Goal: Transaction & Acquisition: Purchase product/service

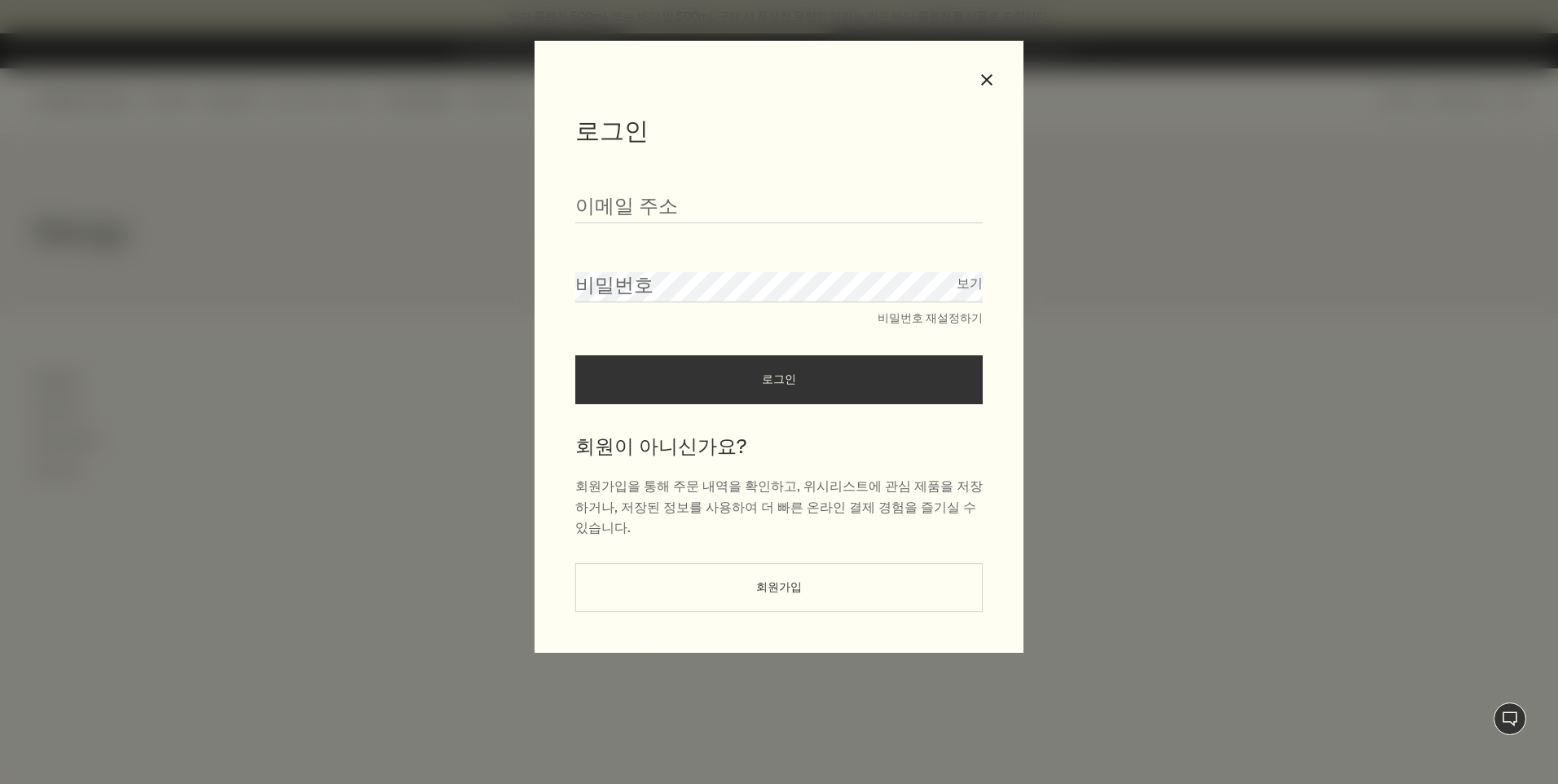
click at [636, 185] on div "이메일 주소" at bounding box center [779, 198] width 408 height 51
click at [623, 200] on input "이메일 주소" at bounding box center [779, 208] width 408 height 30
type input "*"
click at [722, 207] on input "*********" at bounding box center [779, 208] width 408 height 30
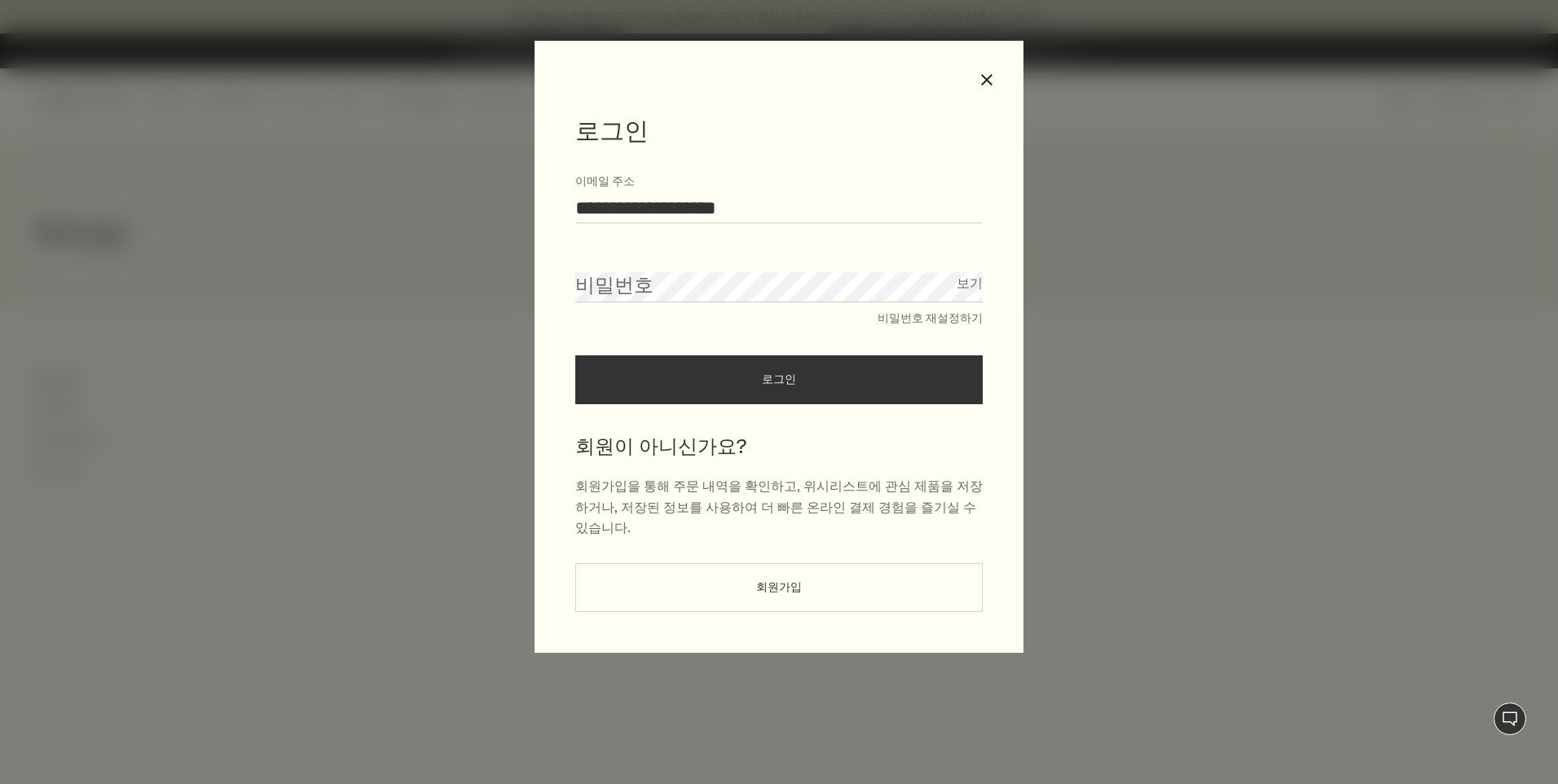
type input "**********"
click at [575, 355] on button "로그인" at bounding box center [779, 379] width 408 height 49
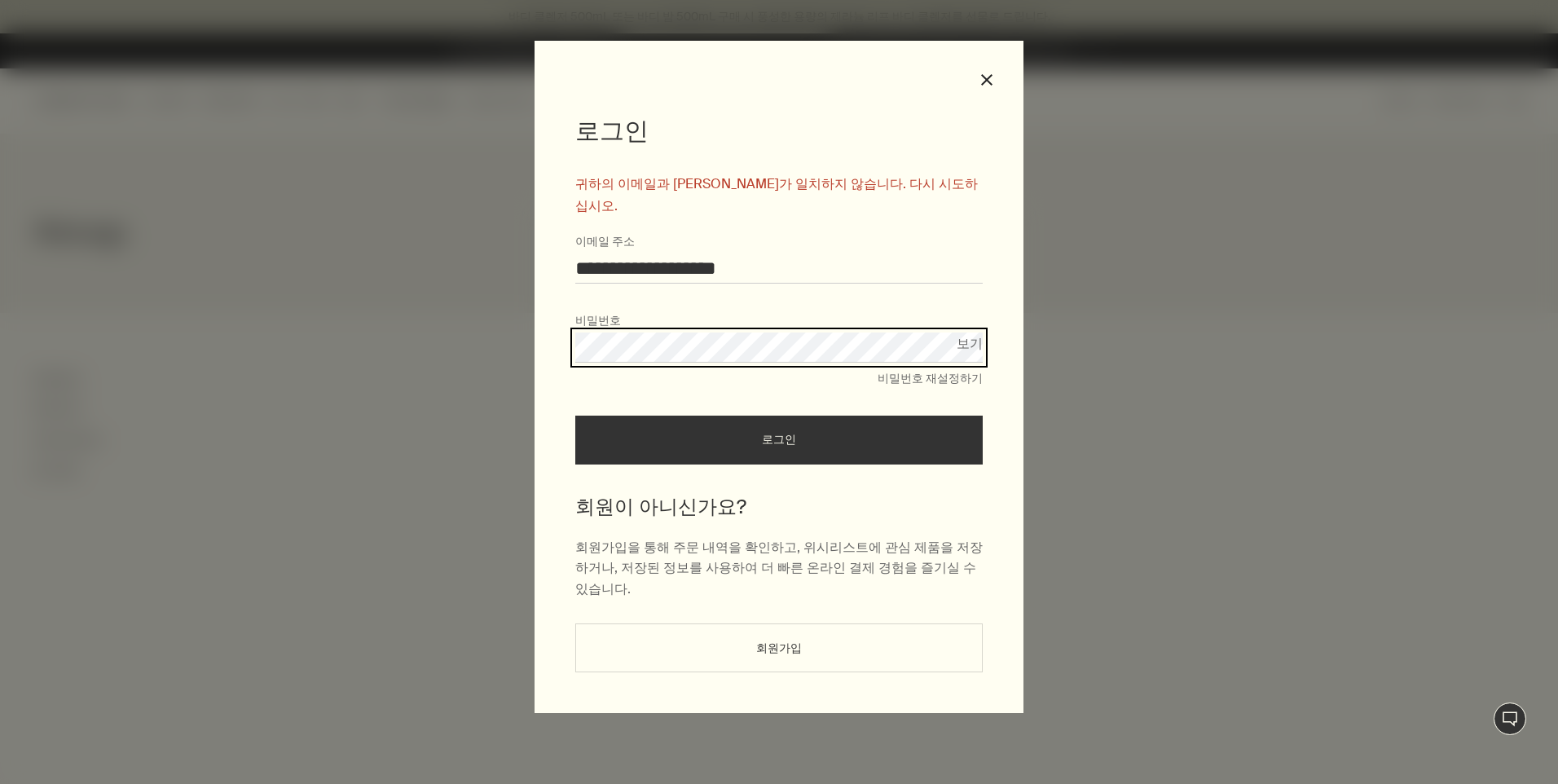
click at [545, 326] on div "**********" at bounding box center [779, 376] width 489 height 673
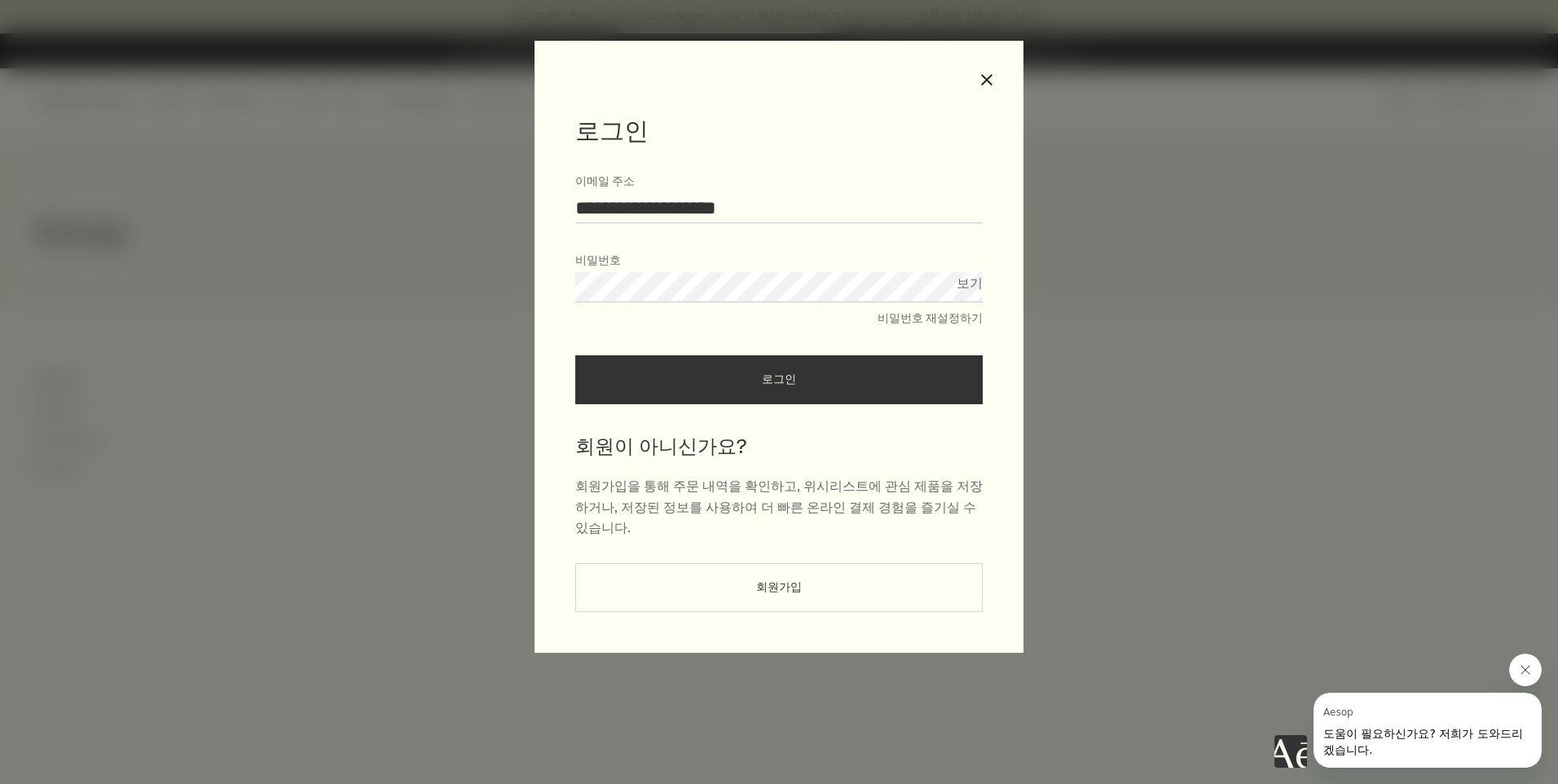
click at [575, 355] on button "로그인" at bounding box center [779, 379] width 408 height 49
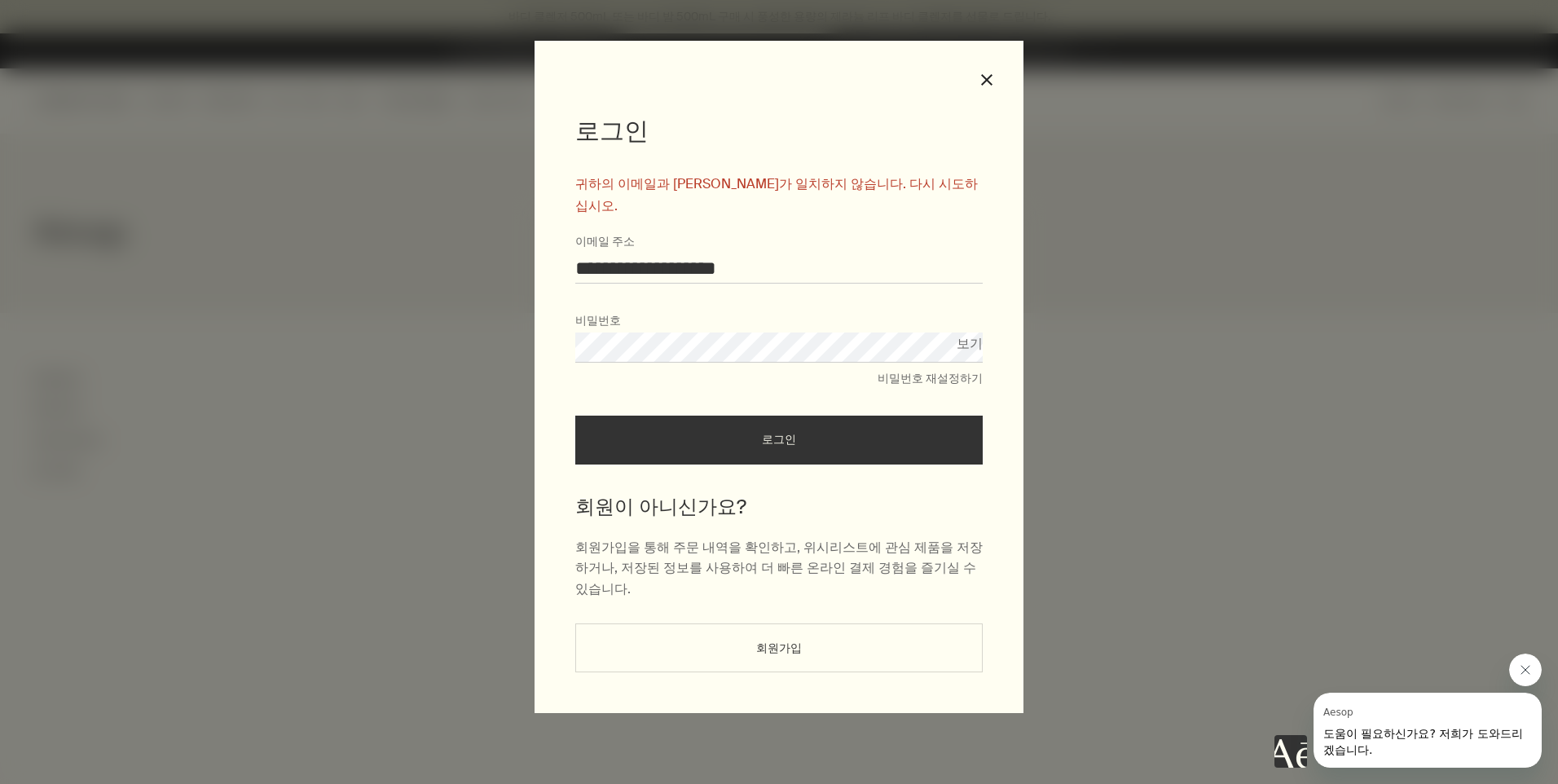
click at [475, 333] on div "**********" at bounding box center [779, 392] width 1558 height 784
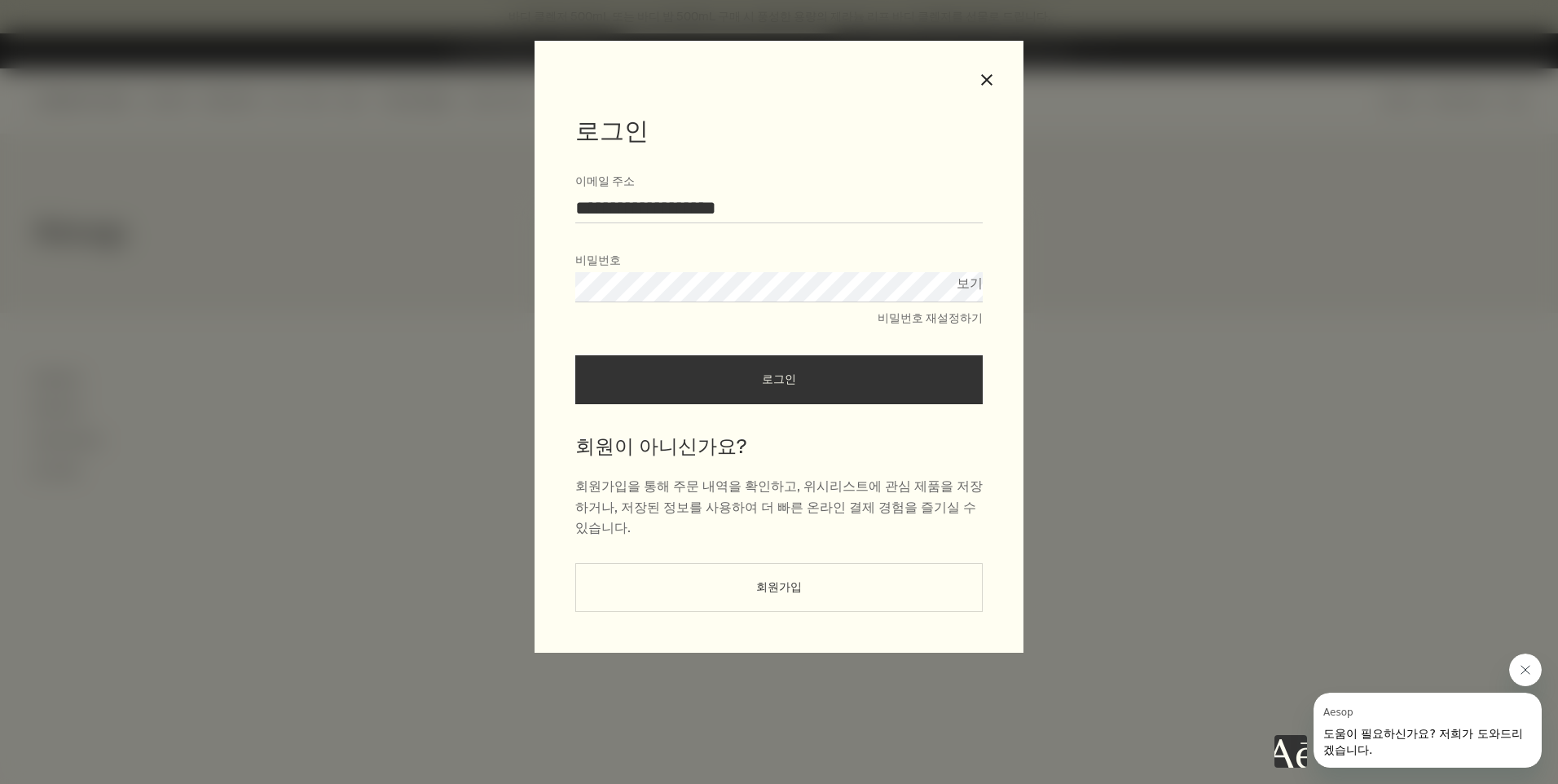
click at [575, 355] on button "로그인" at bounding box center [779, 379] width 408 height 49
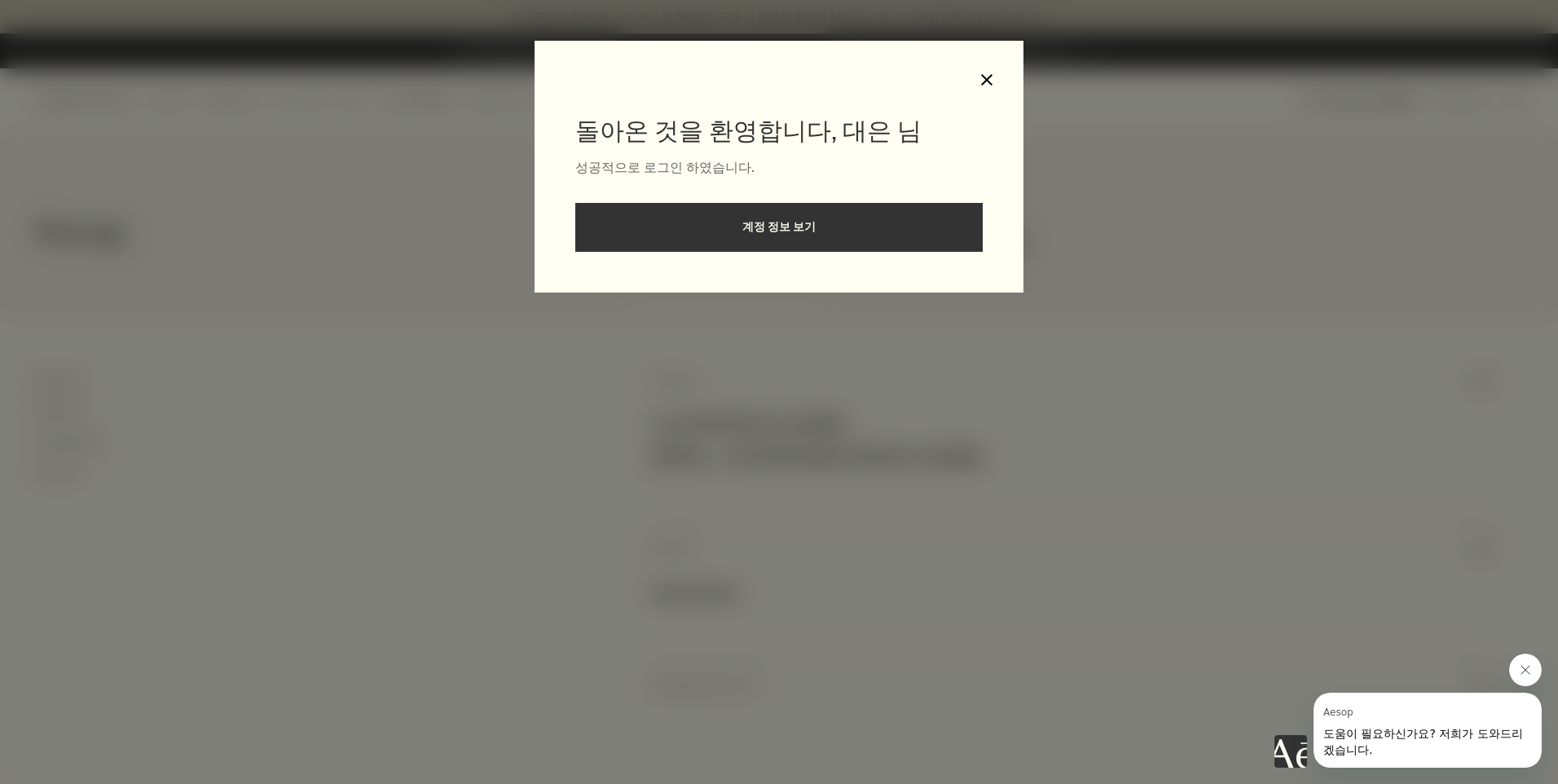
click at [987, 78] on button "close" at bounding box center [987, 80] width 15 height 15
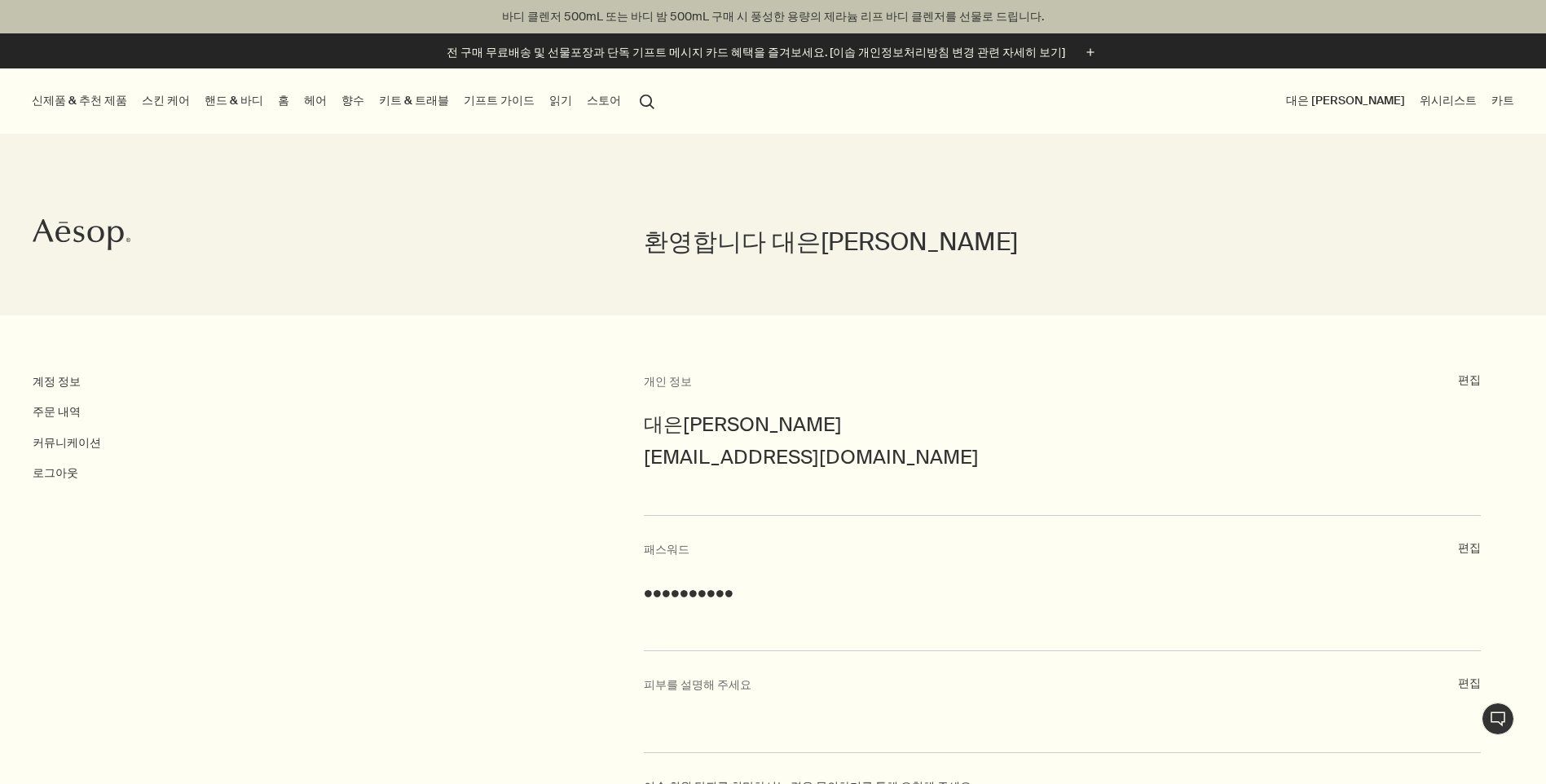
click at [182, 103] on link "스킨 케어" at bounding box center [166, 100] width 54 height 22
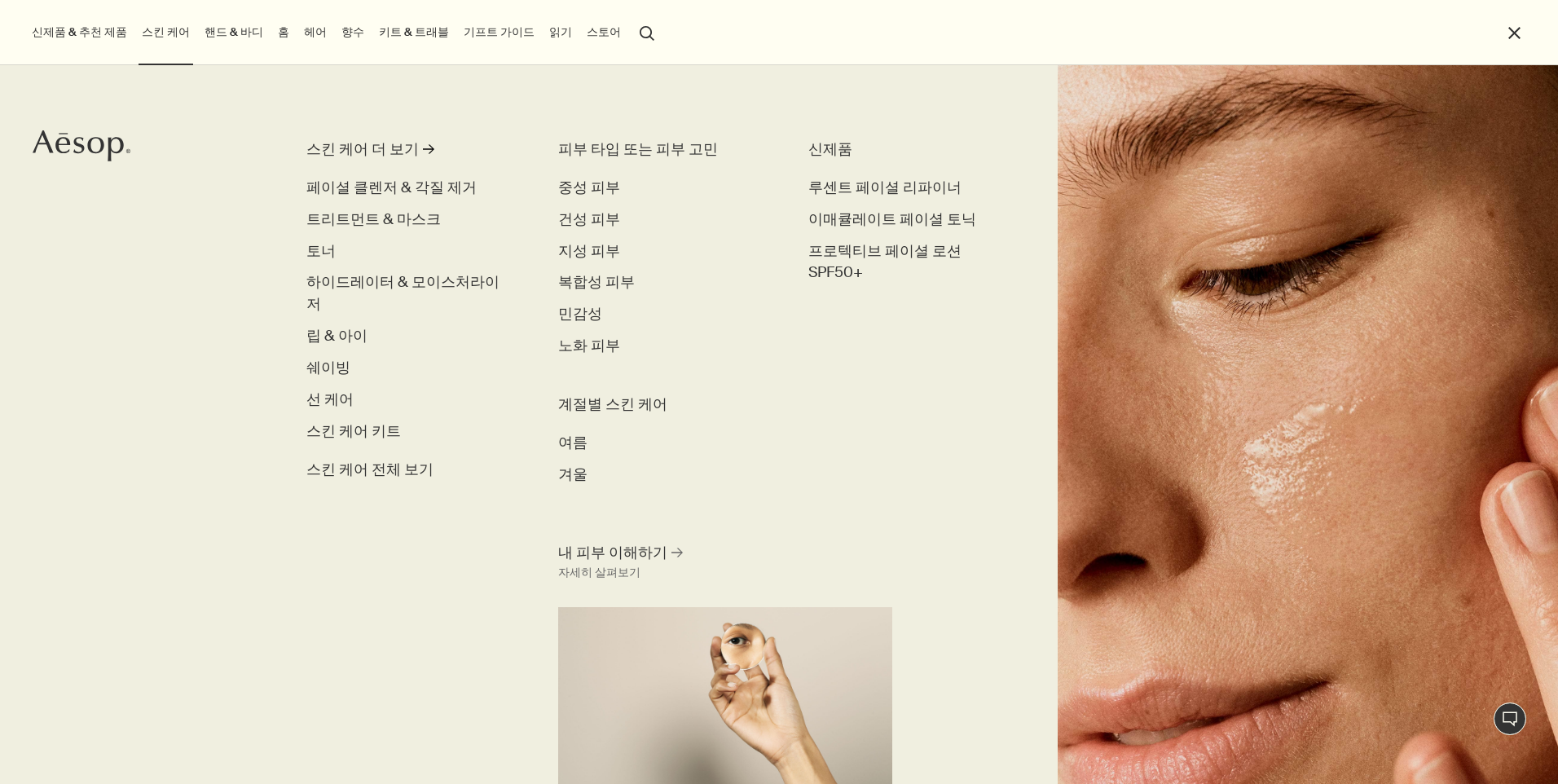
click at [88, 36] on button "신제품 & 추천 제품" at bounding box center [79, 32] width 102 height 22
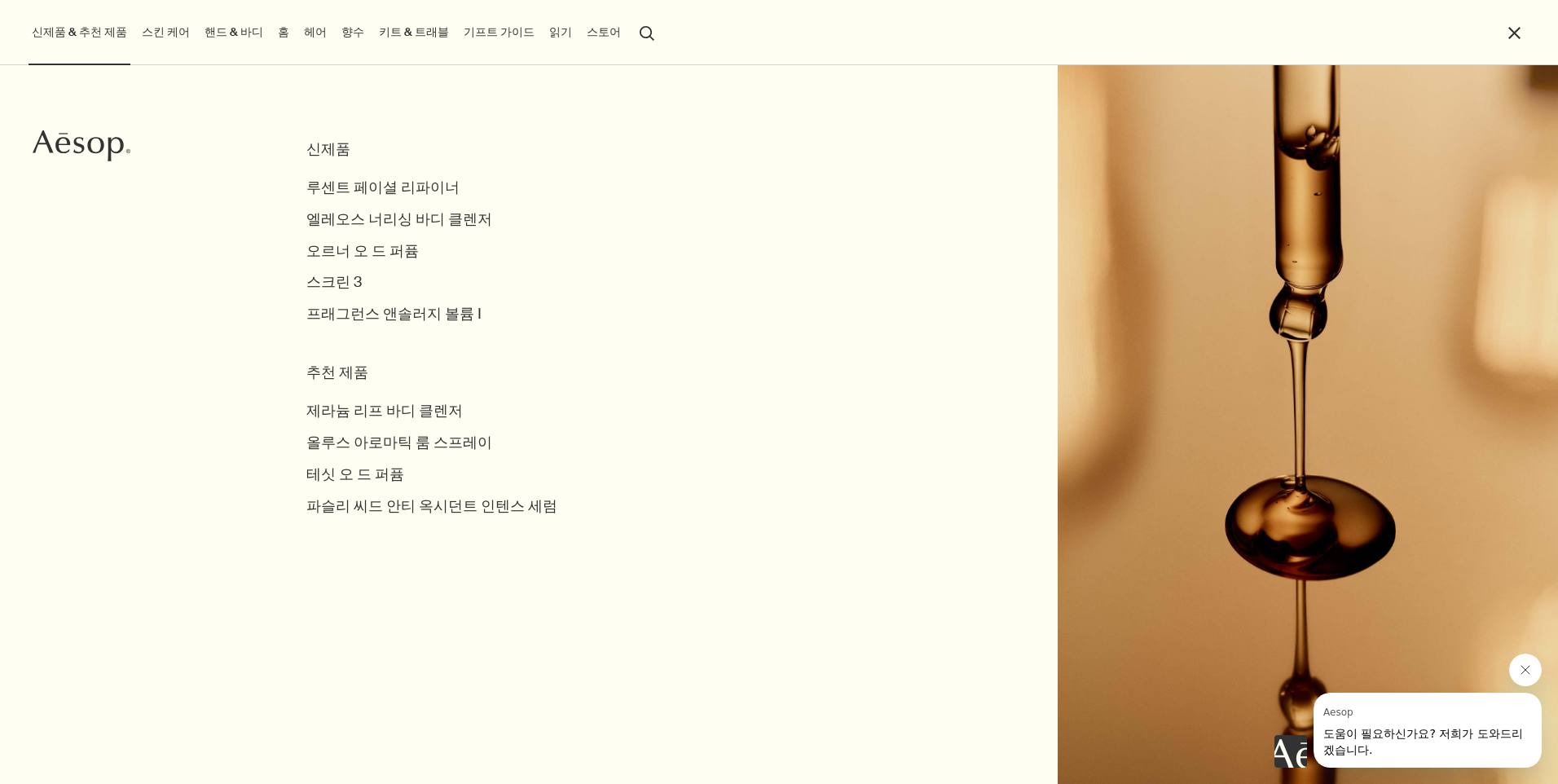
click at [179, 31] on link "스킨 케어" at bounding box center [166, 32] width 54 height 22
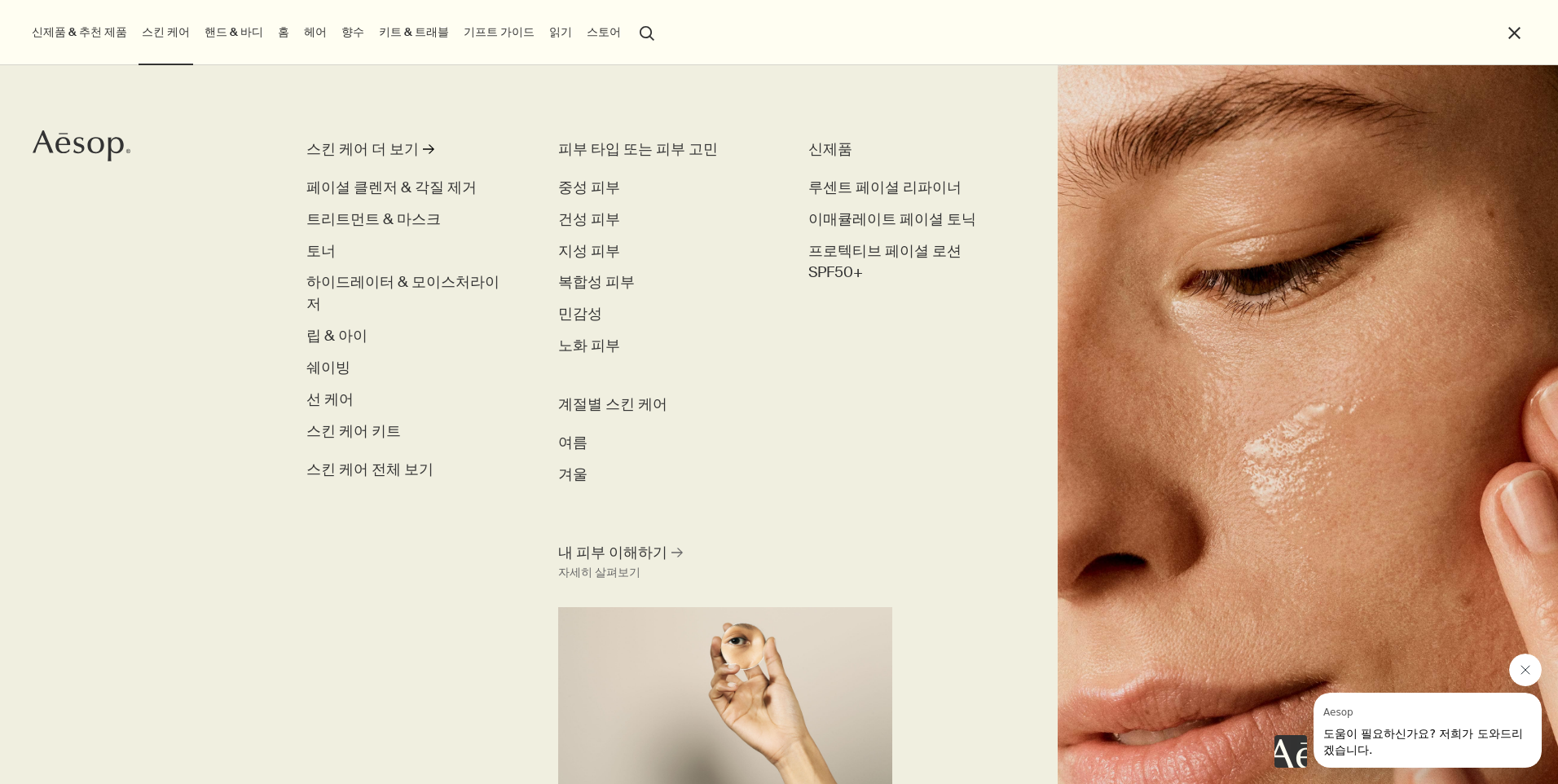
click at [307, 29] on link "헤어" at bounding box center [316, 32] width 29 height 22
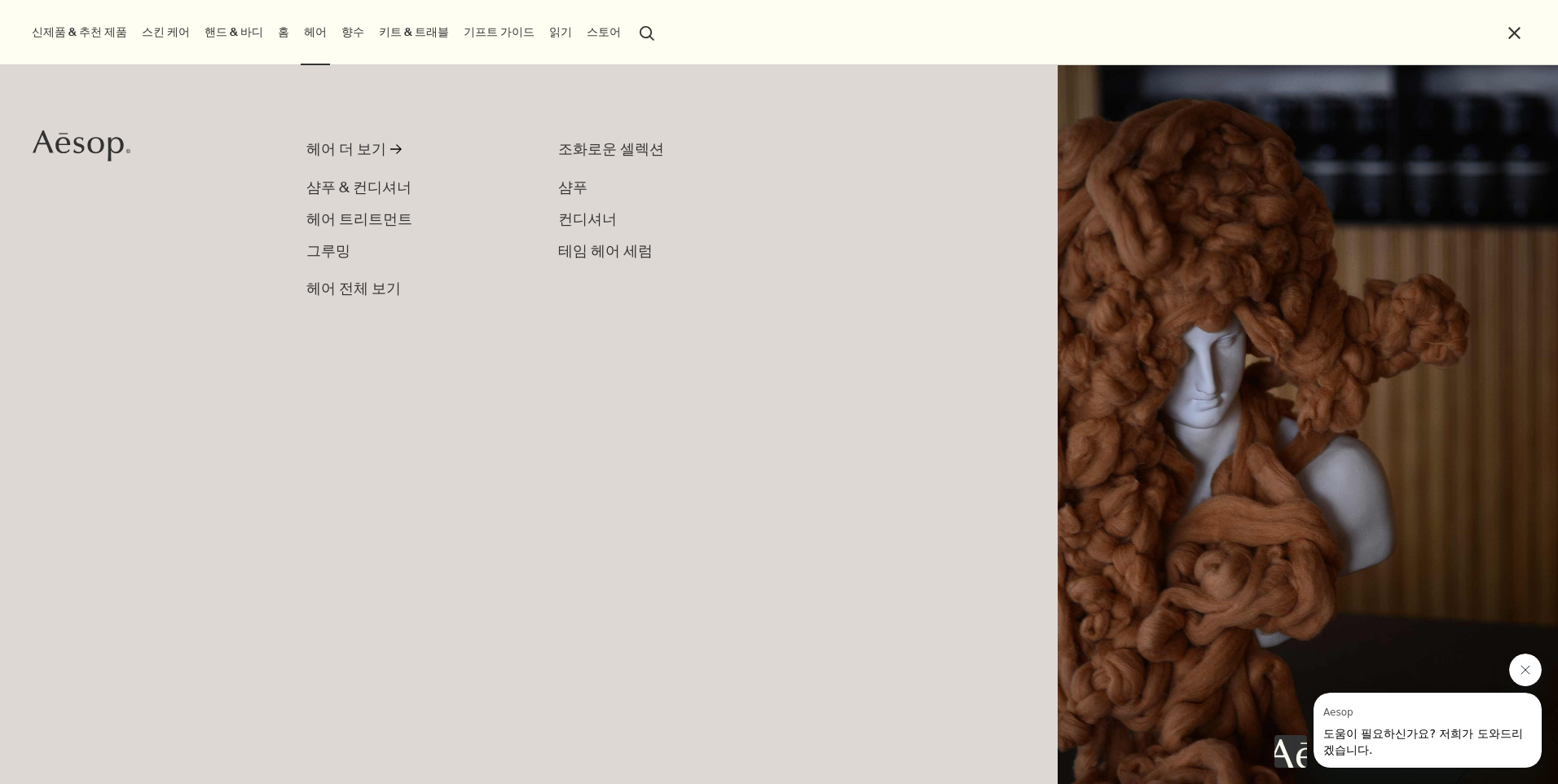
click at [412, 35] on link "키트 & 트래블" at bounding box center [413, 32] width 76 height 22
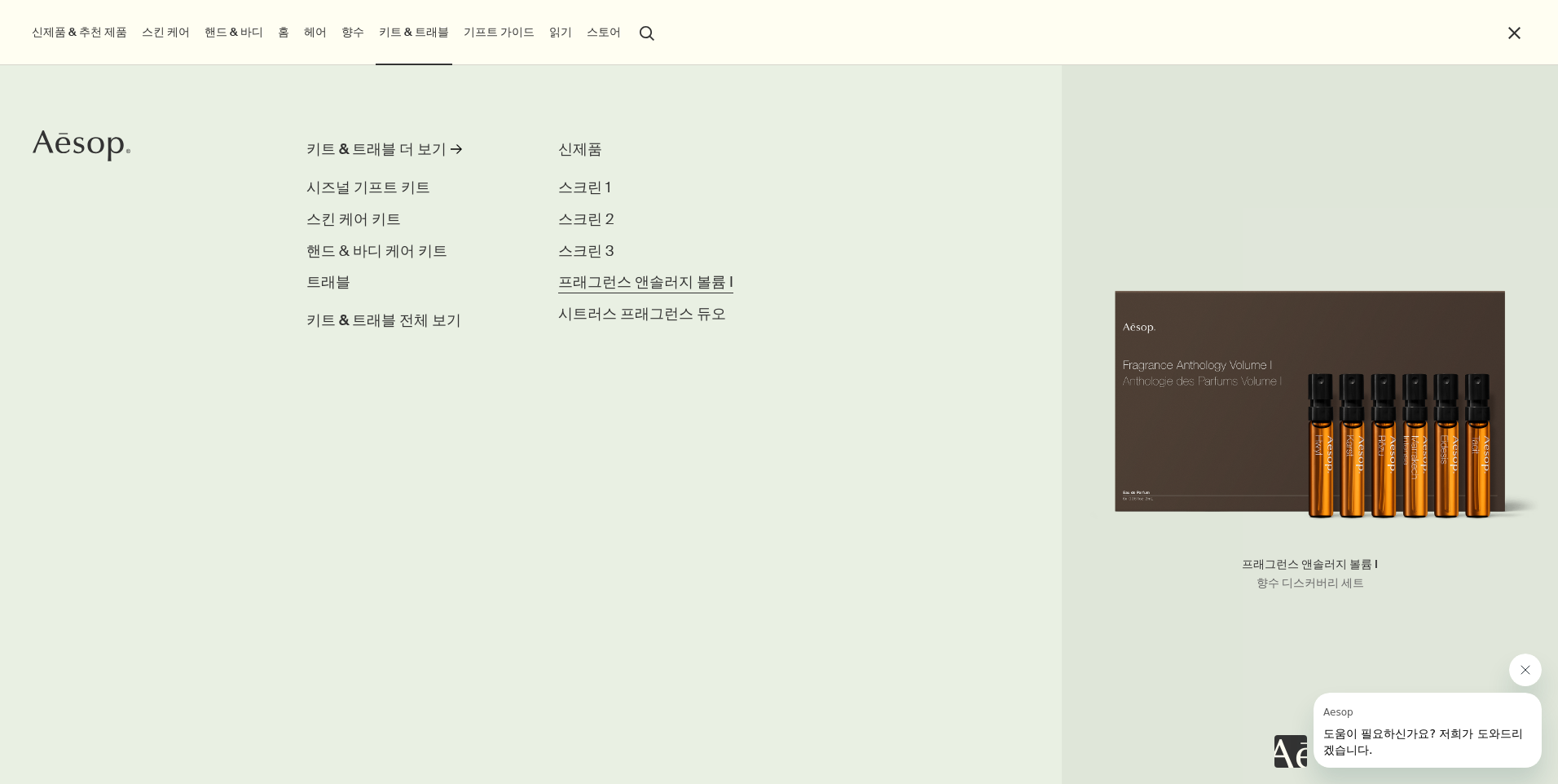
click at [596, 282] on span "프래그런스 앤솔러지 볼륨 I" at bounding box center [646, 282] width 175 height 19
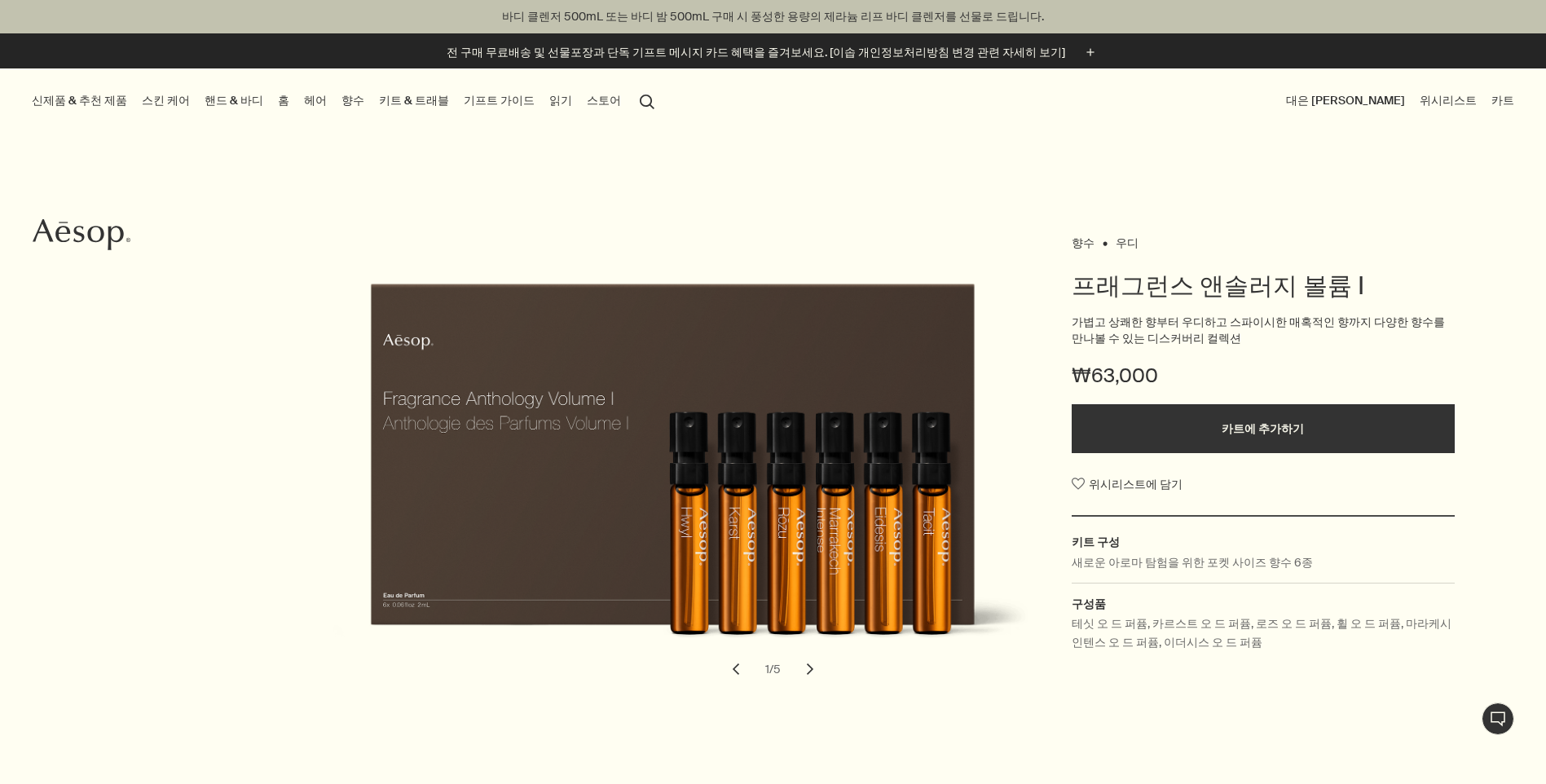
click at [256, 102] on link "핸드 & 바디" at bounding box center [234, 100] width 65 height 22
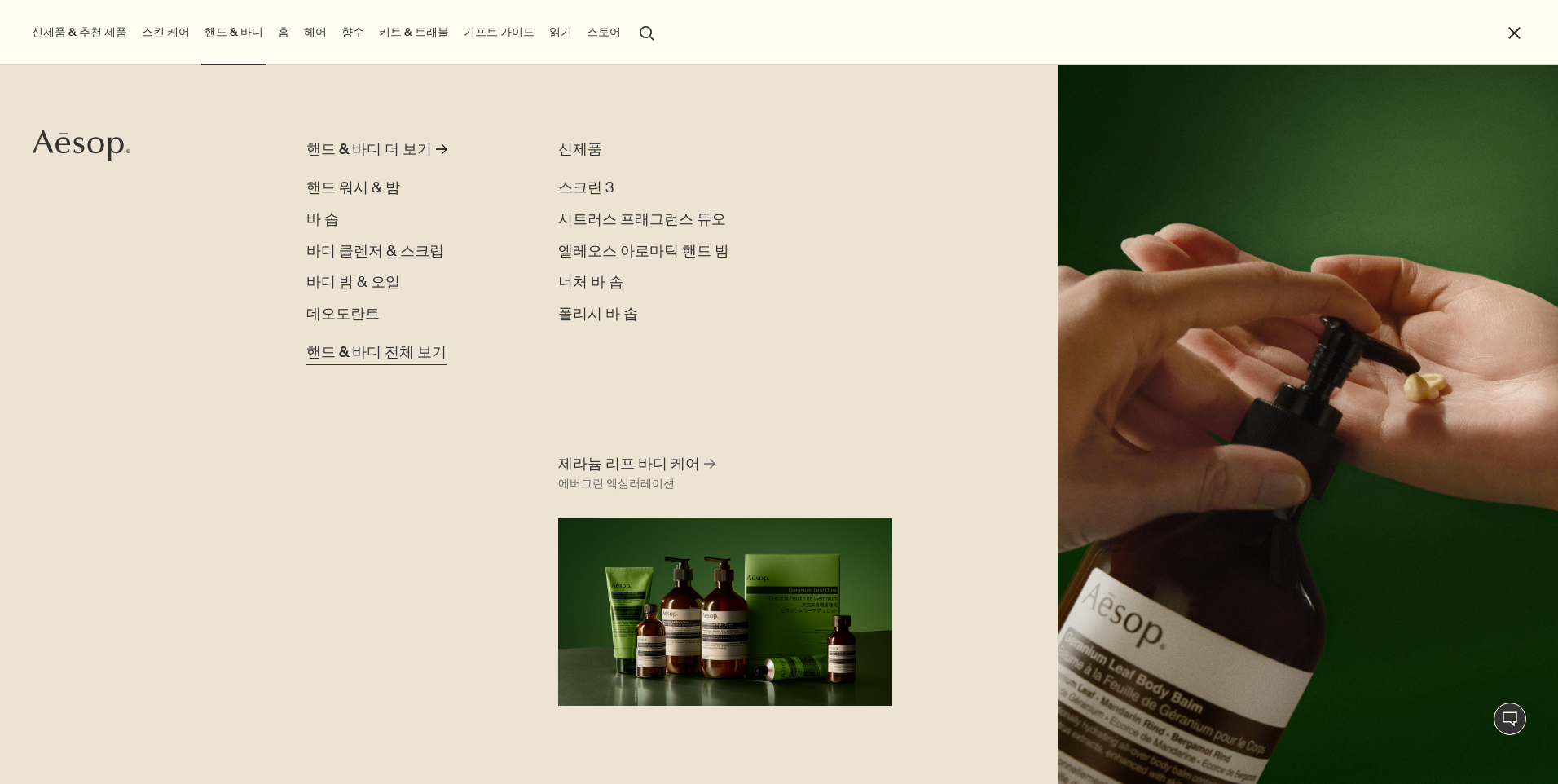
click at [351, 357] on span "핸드 & 바디 전체 보기" at bounding box center [376, 352] width 140 height 22
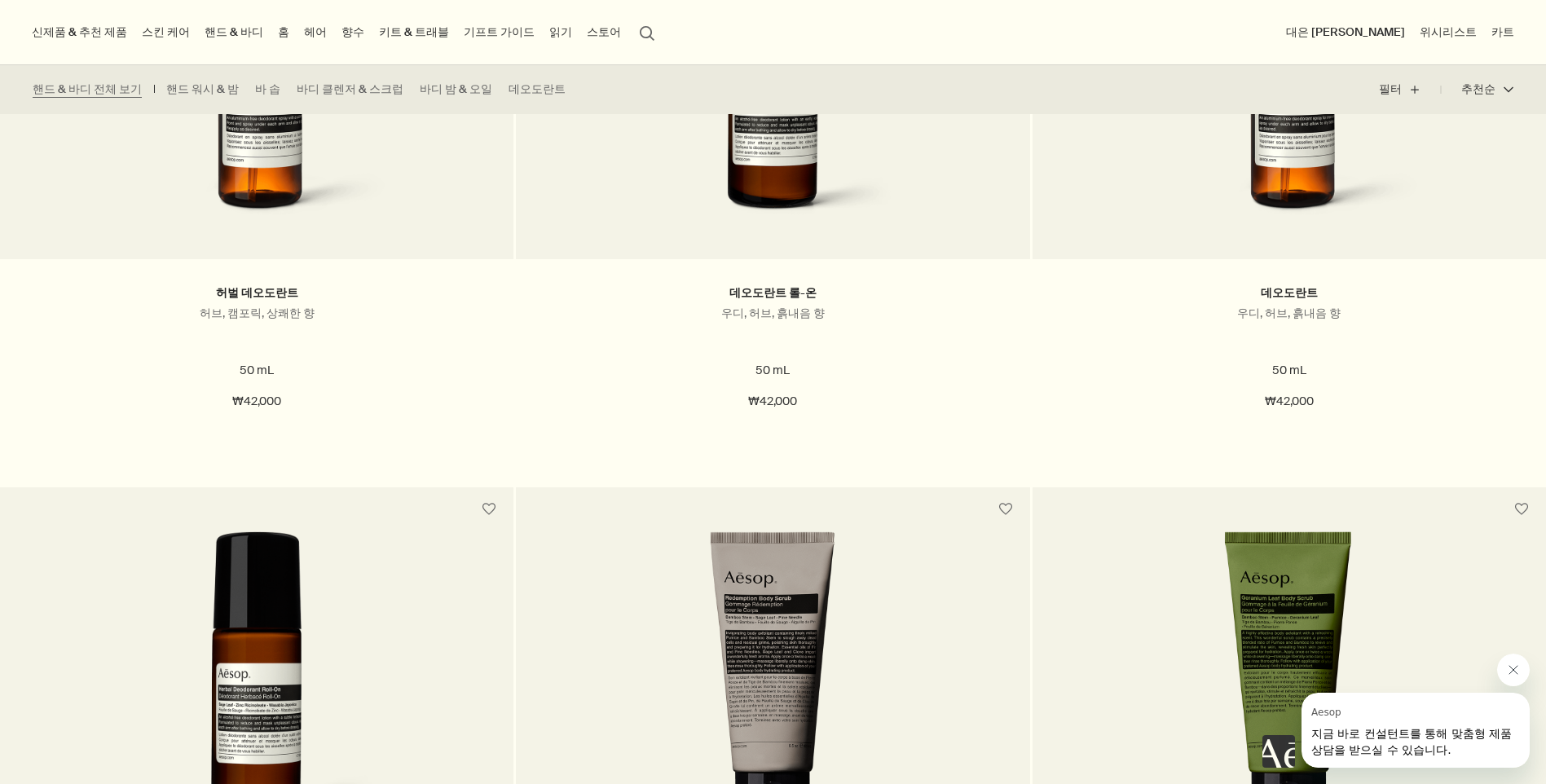
scroll to position [4237, 0]
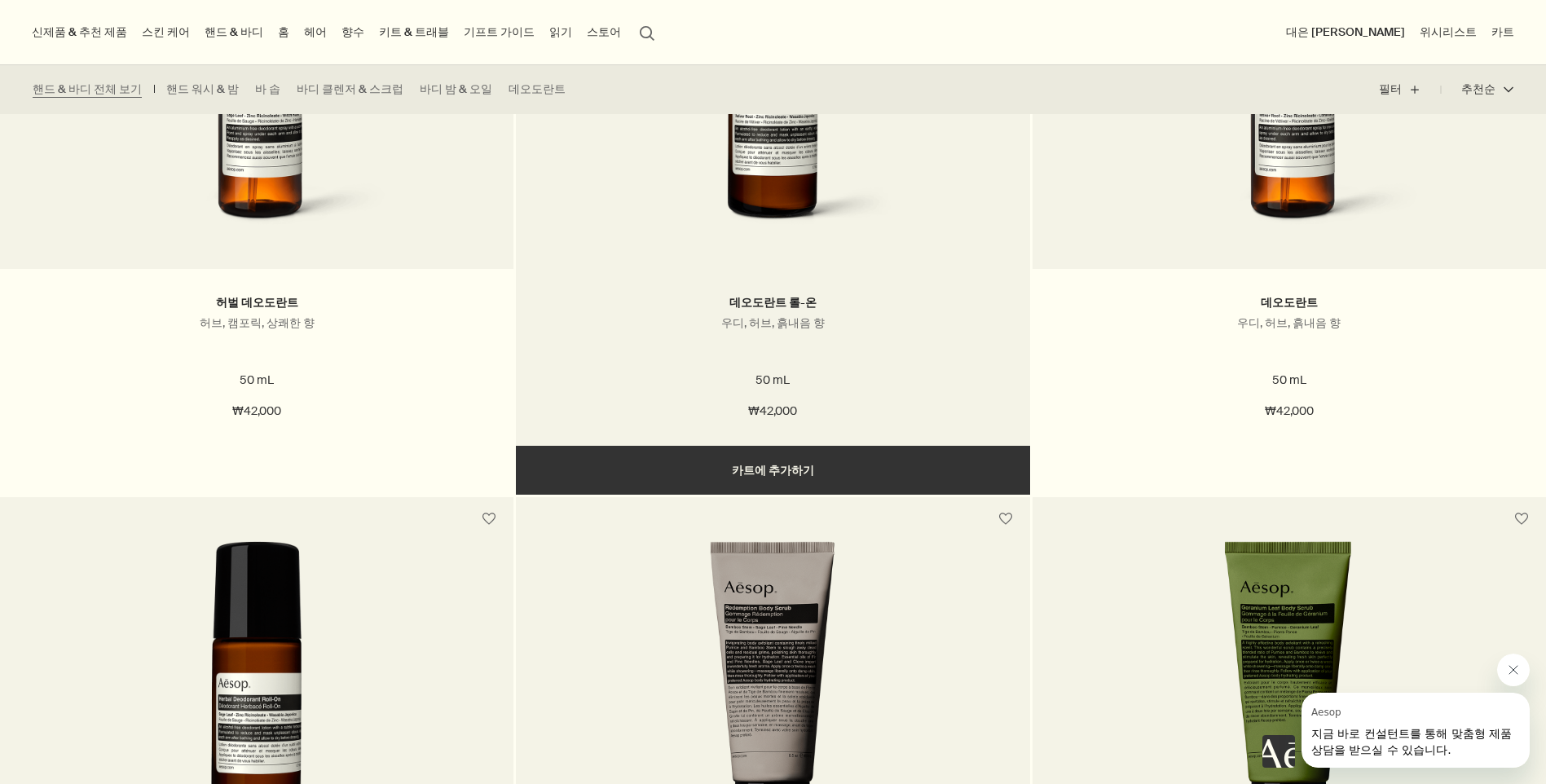
click at [787, 461] on button "추가하기 카트에 추가하기" at bounding box center [773, 469] width 513 height 49
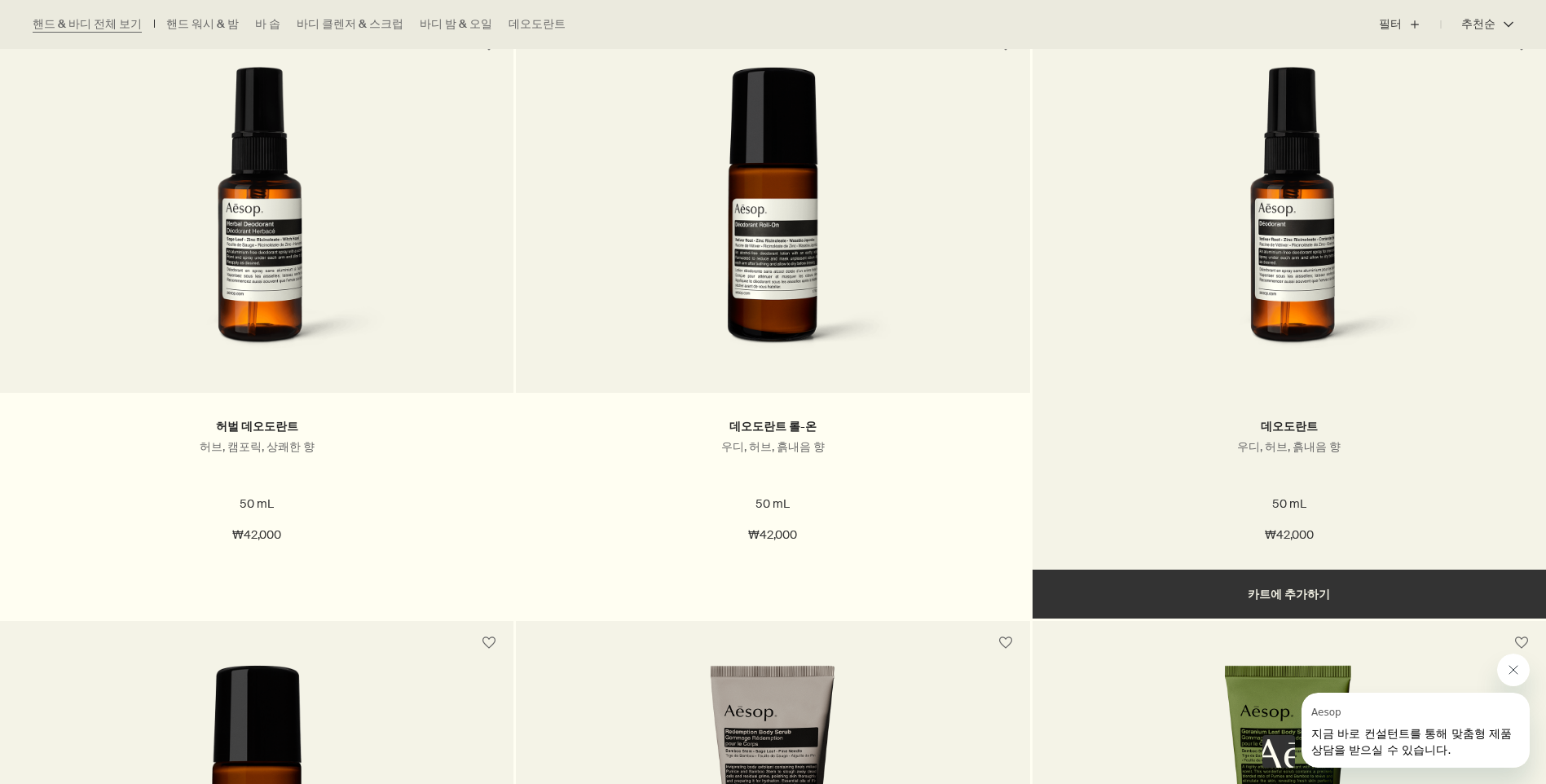
scroll to position [4156, 0]
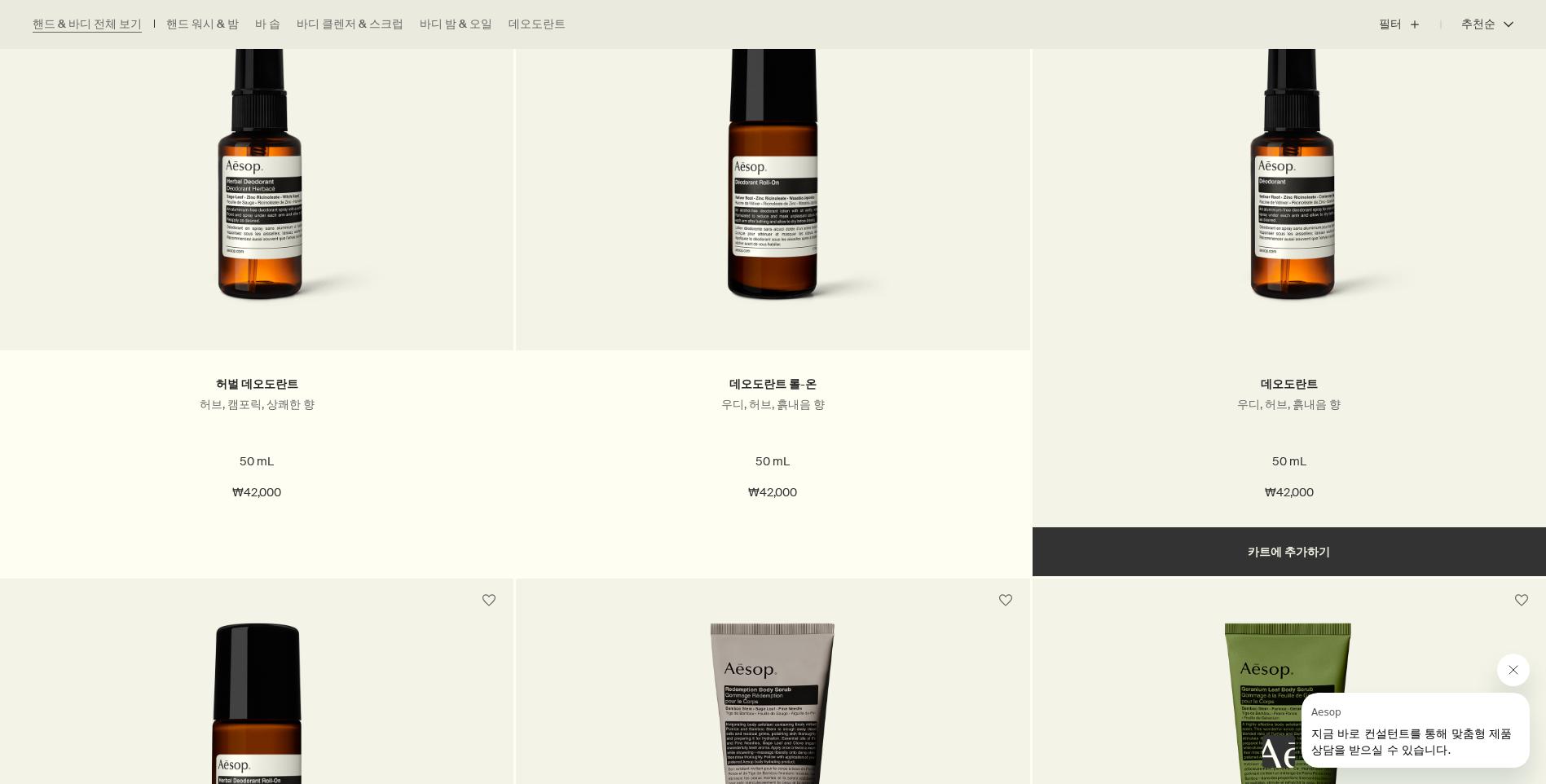
click at [1237, 548] on button "추가하기 카트에 추가하기" at bounding box center [1289, 551] width 513 height 49
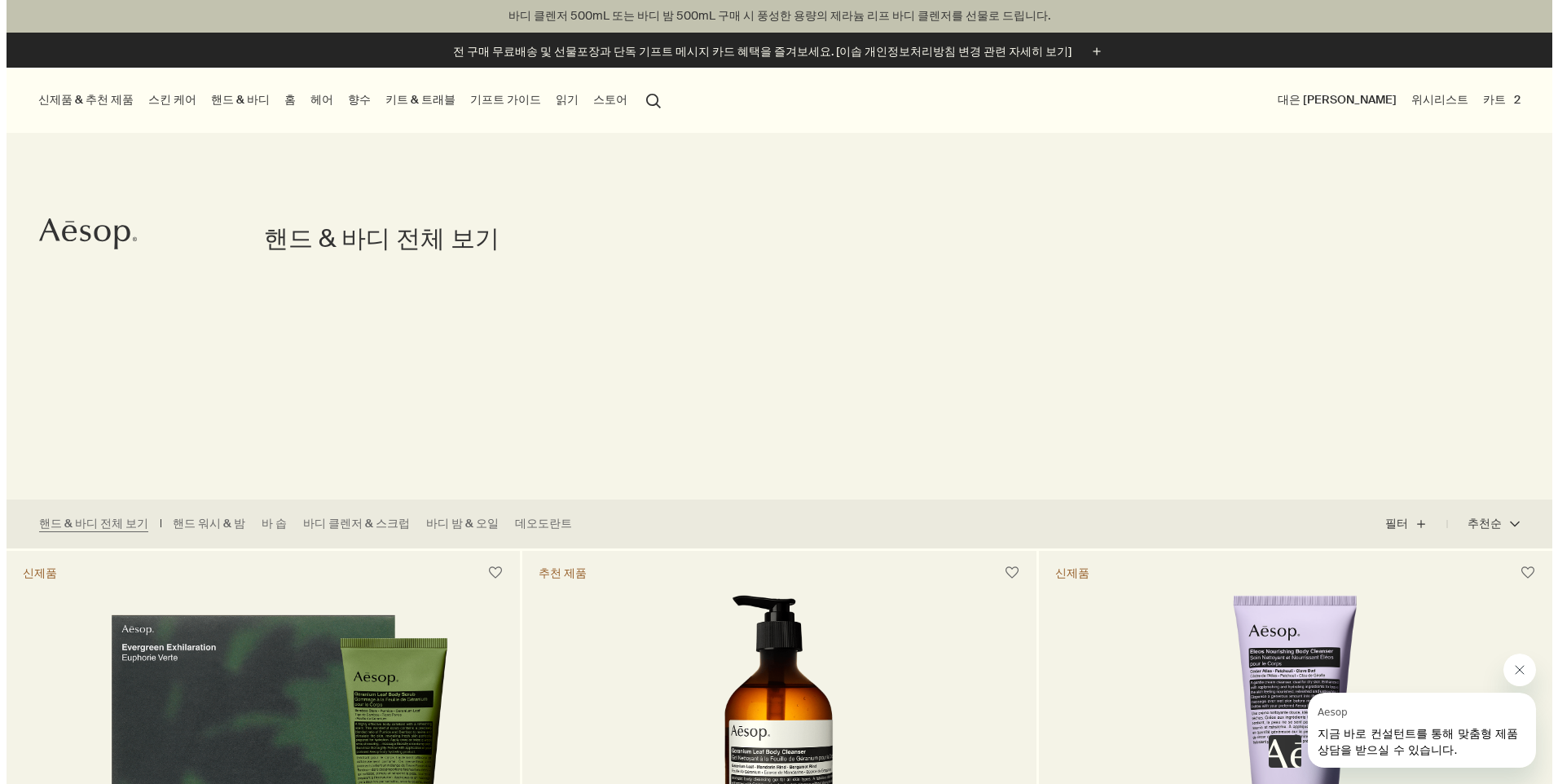
scroll to position [0, 0]
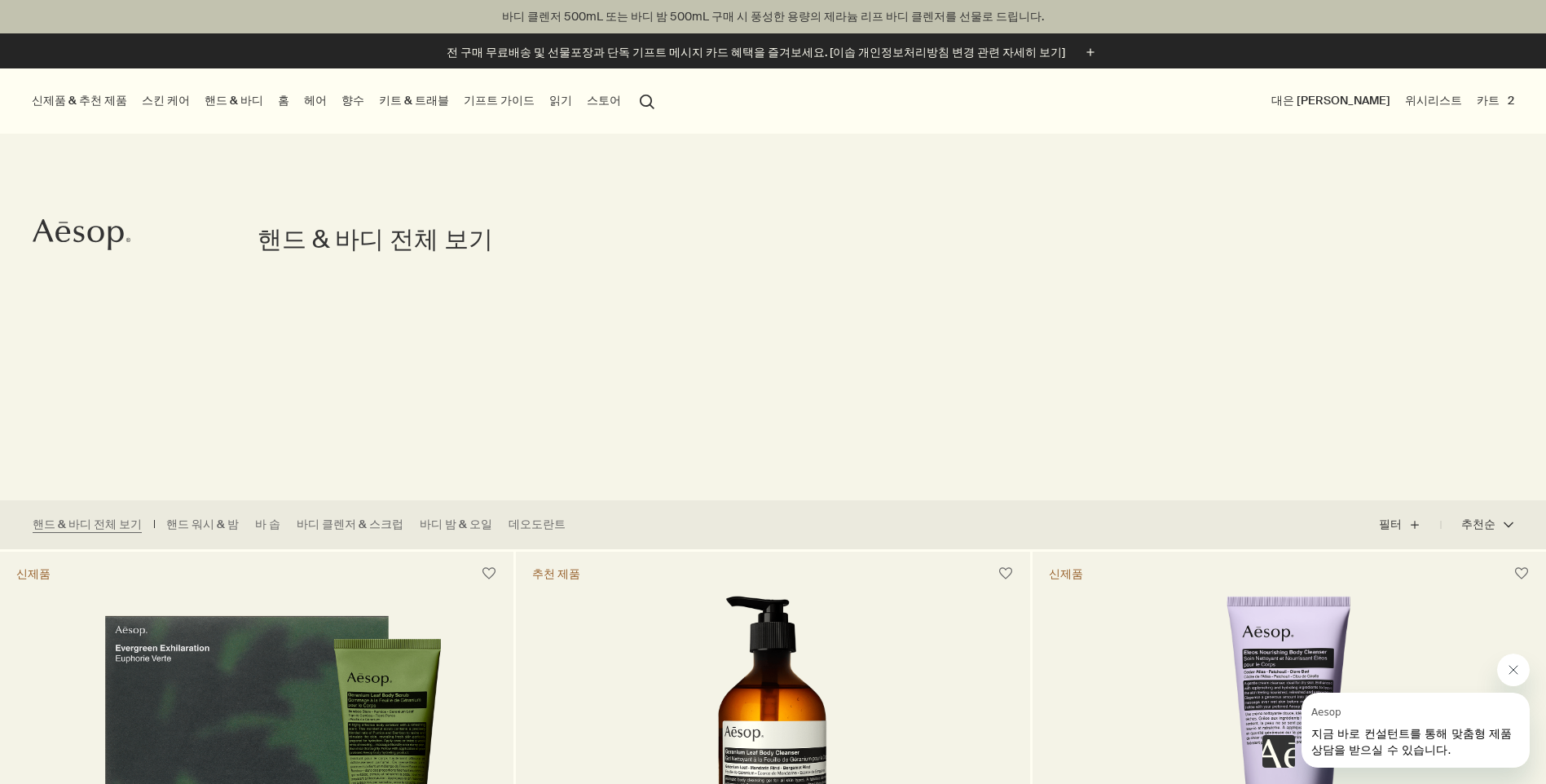
click at [171, 103] on link "스킨 케어" at bounding box center [166, 100] width 54 height 22
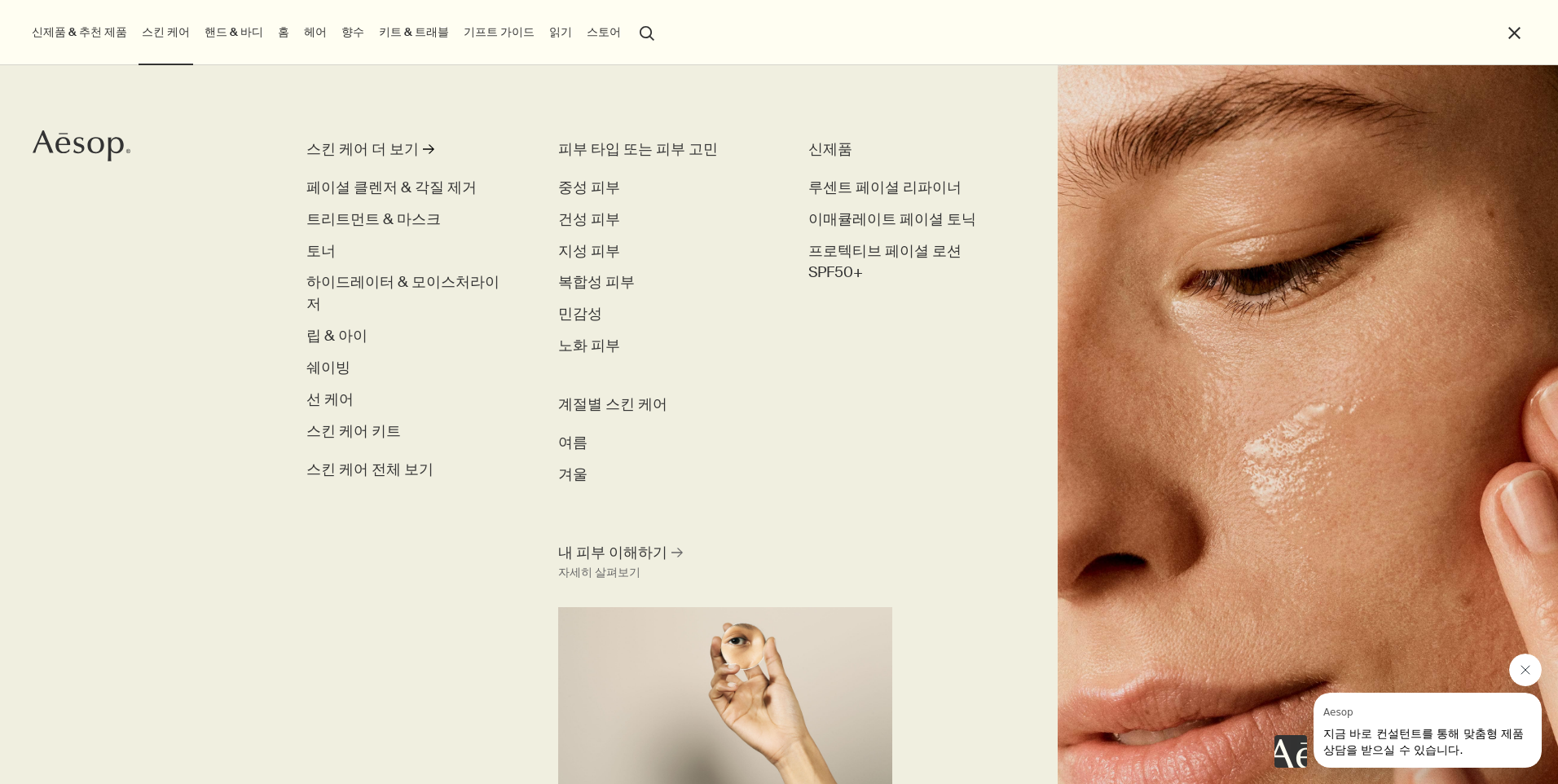
click at [253, 33] on link "핸드 & 바디" at bounding box center [234, 32] width 65 height 22
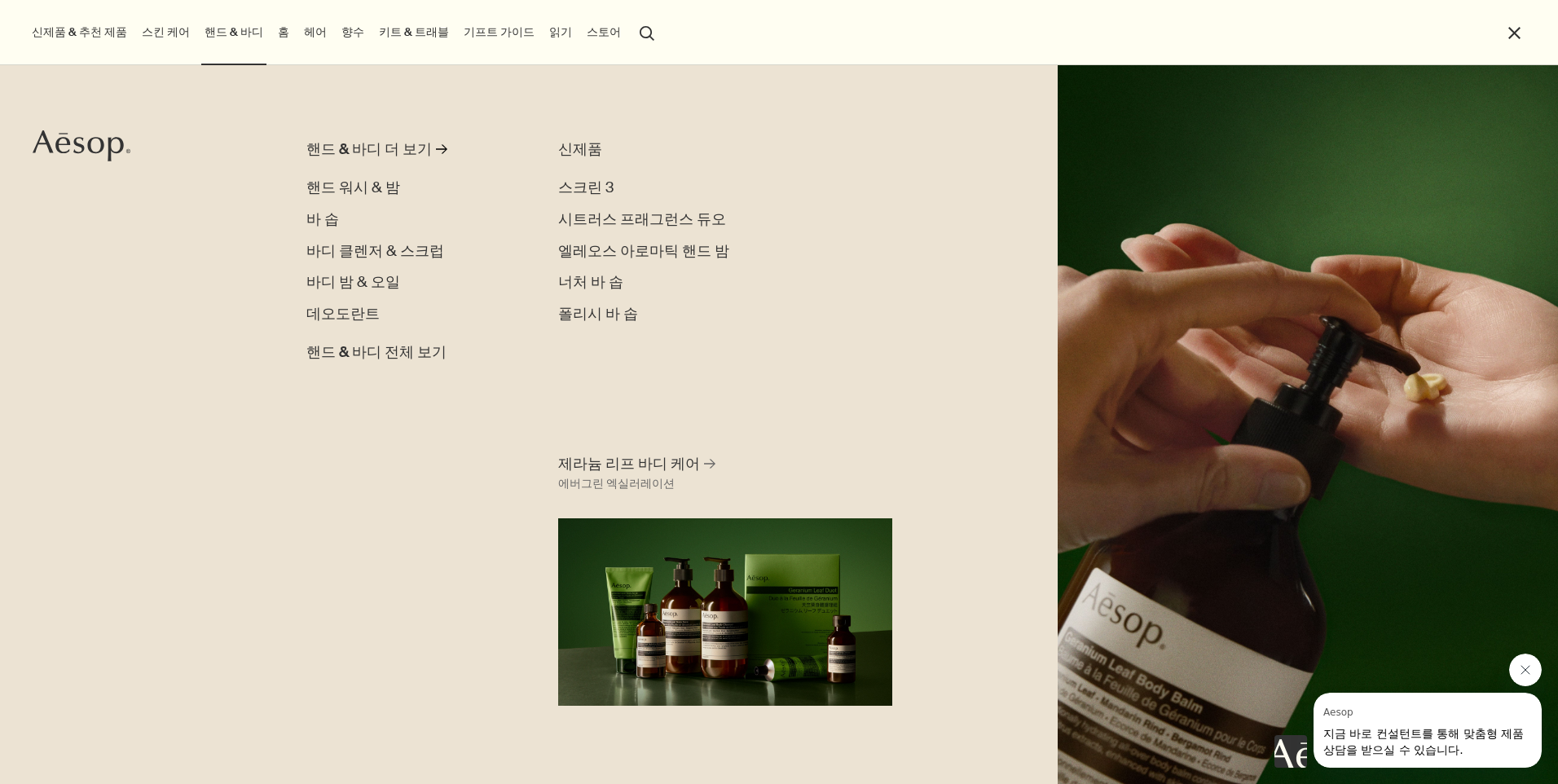
click at [167, 30] on link "스킨 케어" at bounding box center [166, 32] width 54 height 22
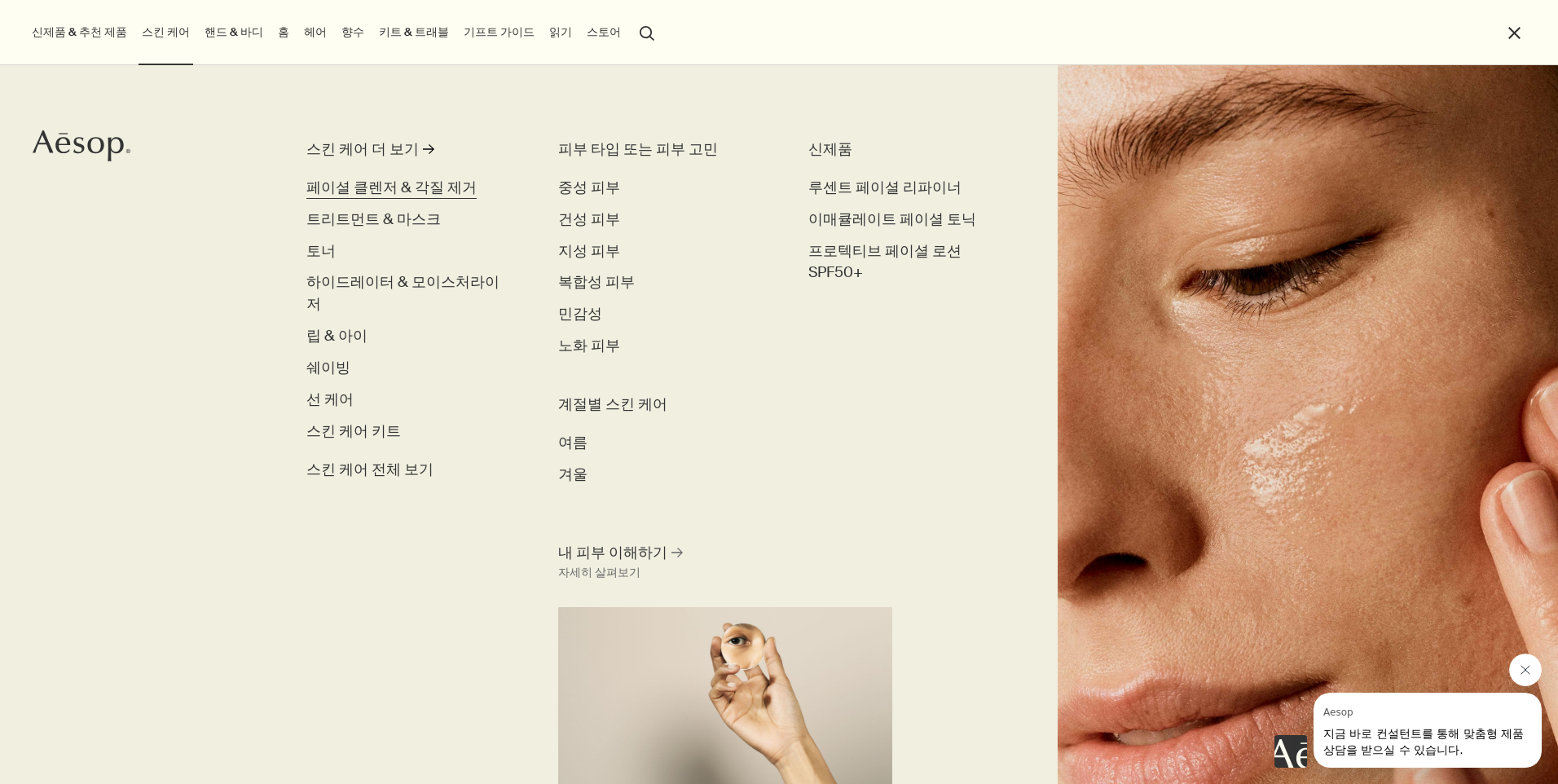
click at [434, 183] on span "페이셜 클렌저 & 각질 제거" at bounding box center [391, 187] width 170 height 19
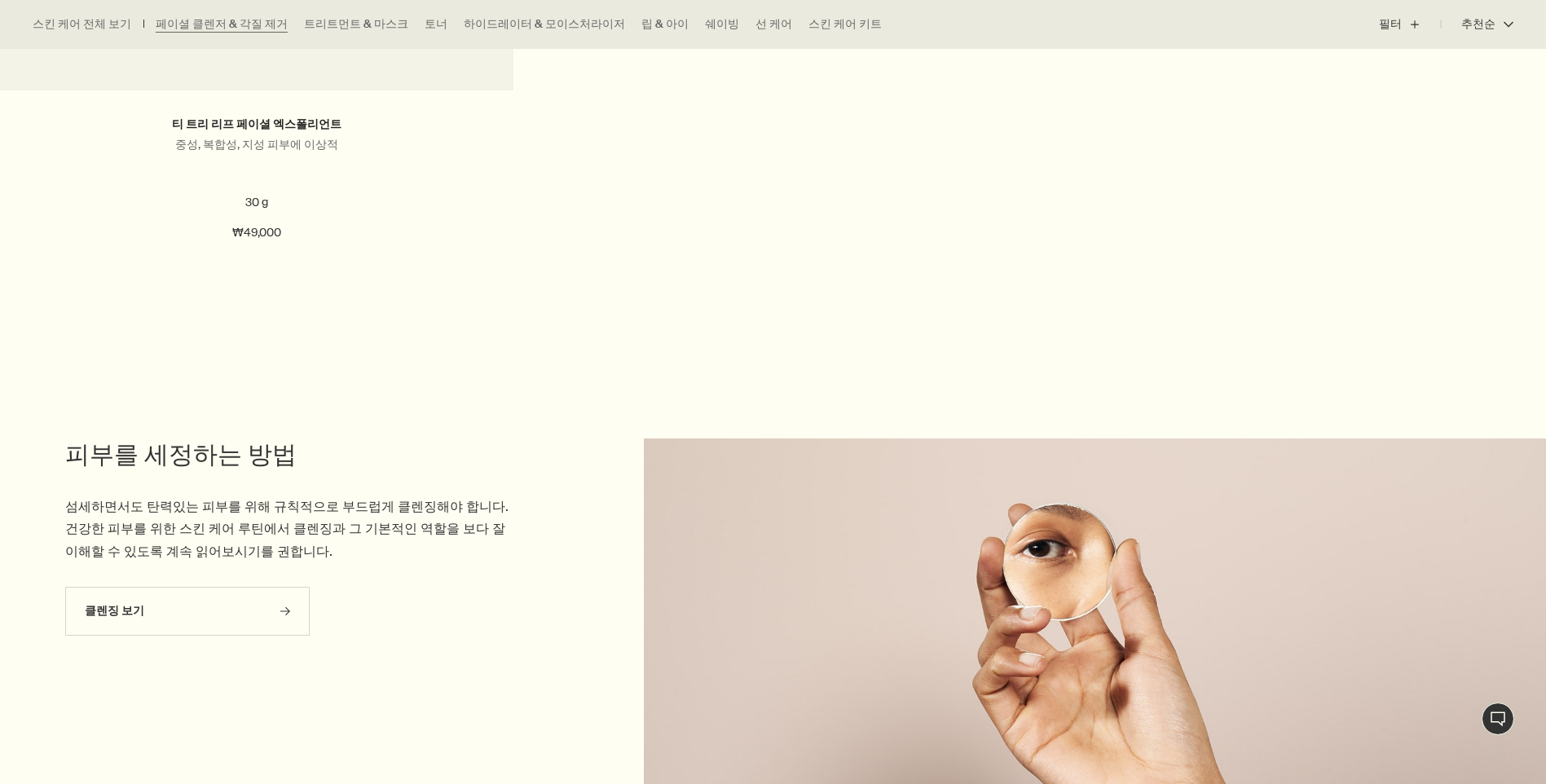
scroll to position [3993, 0]
